Goal: Communication & Community: Answer question/provide support

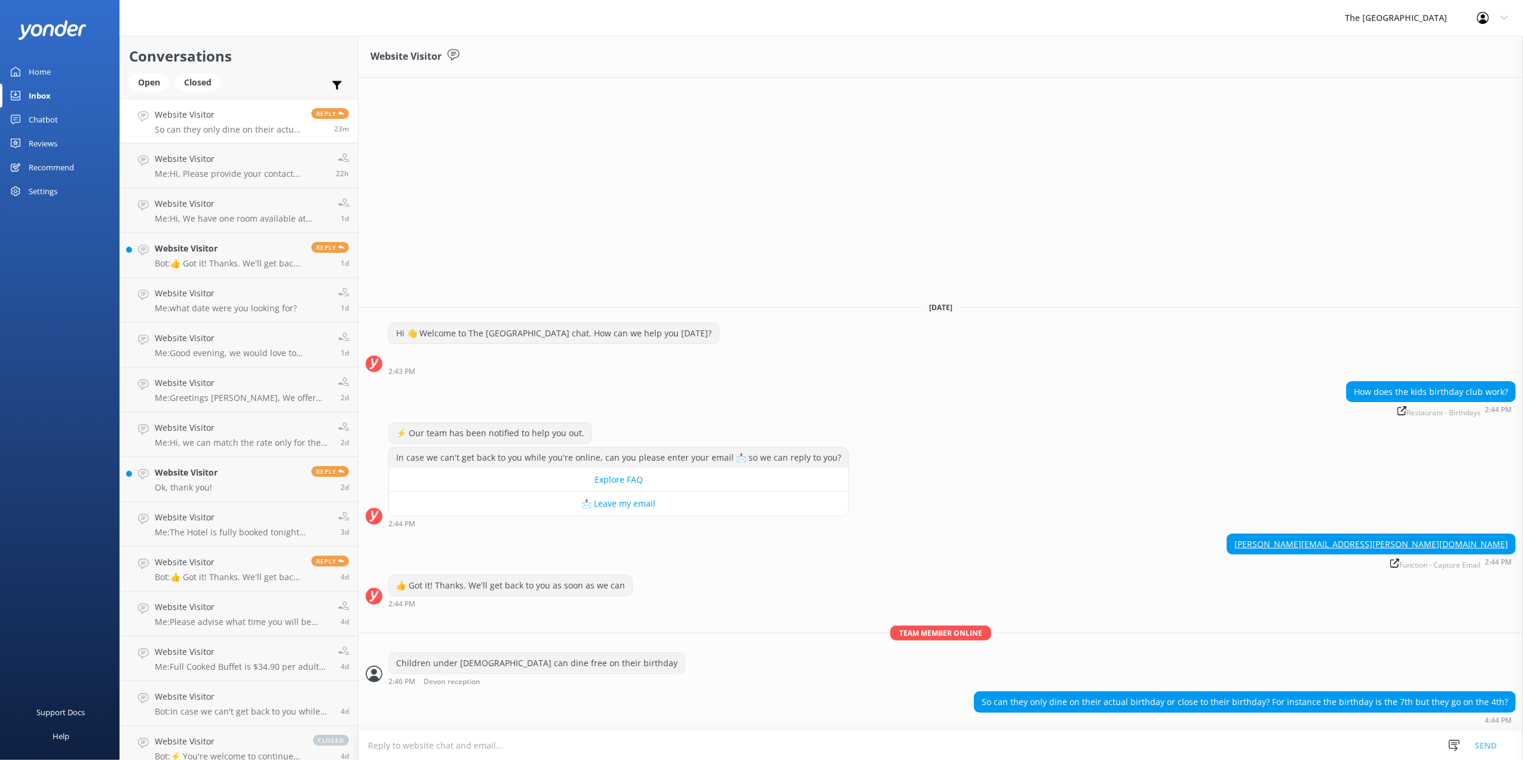
click at [618, 732] on textarea at bounding box center [940, 745] width 1164 height 29
click at [625, 744] on textarea at bounding box center [940, 745] width 1164 height 29
type textarea "Closer to their birthday is fine."
click at [1494, 747] on button "Send" at bounding box center [1485, 745] width 45 height 30
